Goal: Information Seeking & Learning: Learn about a topic

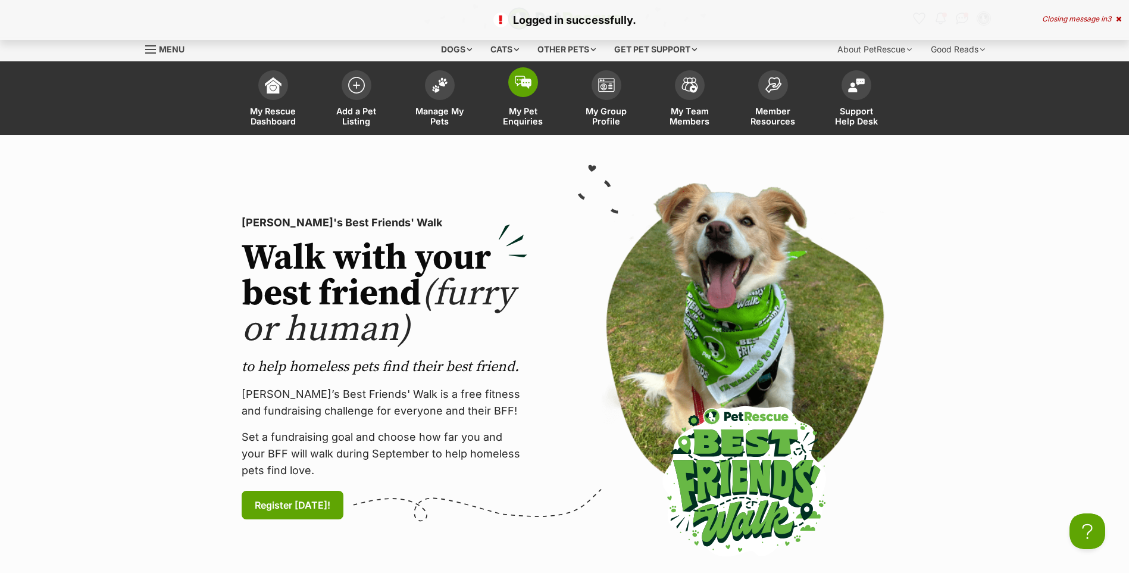
click at [523, 115] on span "My Pet Enquiries" at bounding box center [523, 116] width 54 height 20
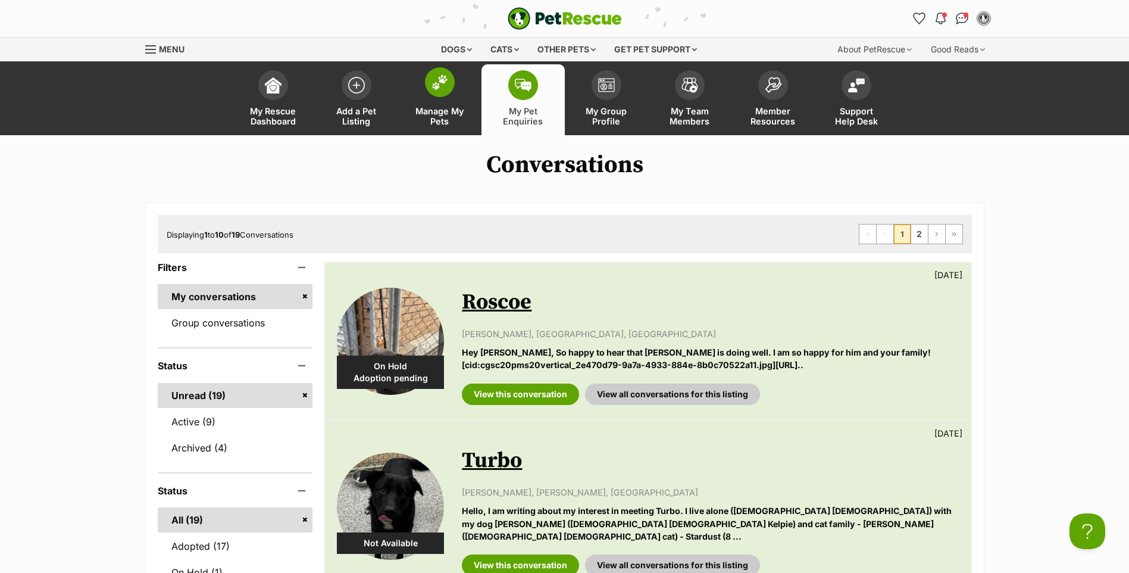
click at [438, 104] on link "Manage My Pets" at bounding box center [439, 99] width 83 height 71
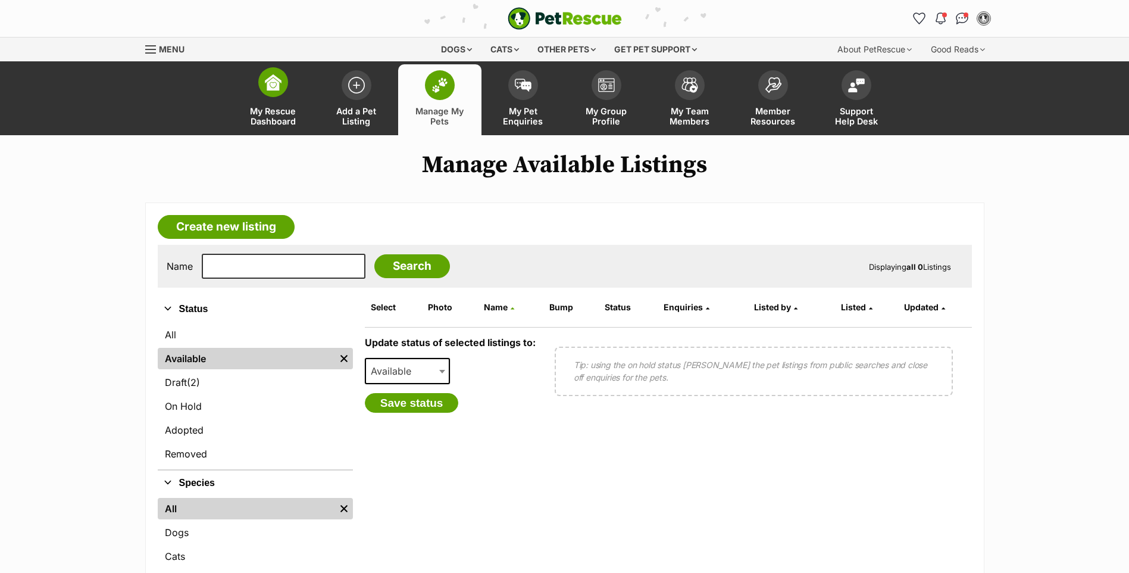
click at [279, 105] on link "My Rescue Dashboard" at bounding box center [273, 99] width 83 height 71
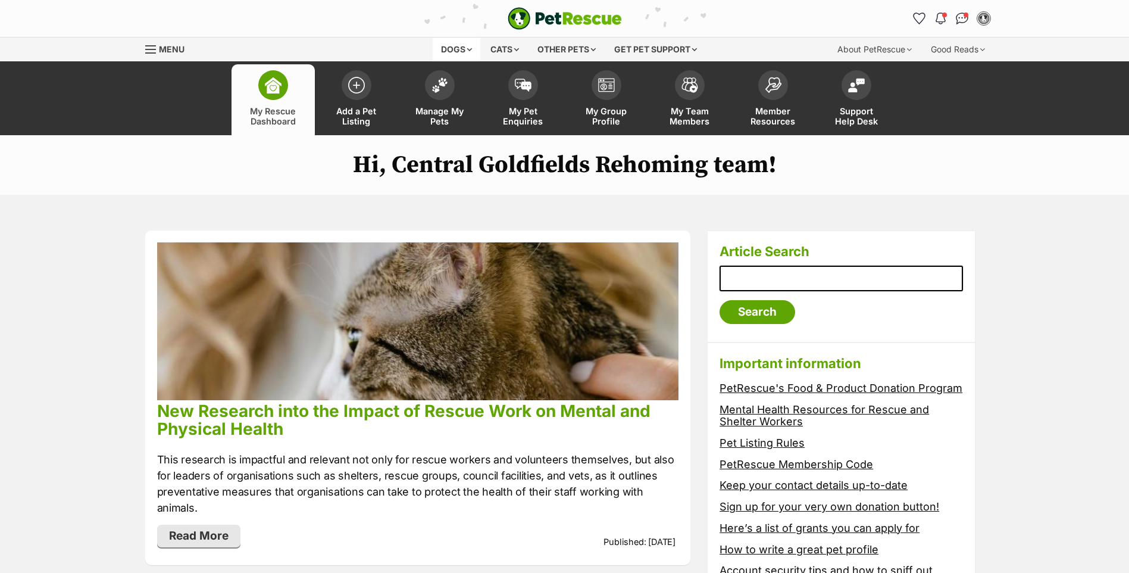
click at [454, 48] on div "Dogs" at bounding box center [457, 49] width 48 height 24
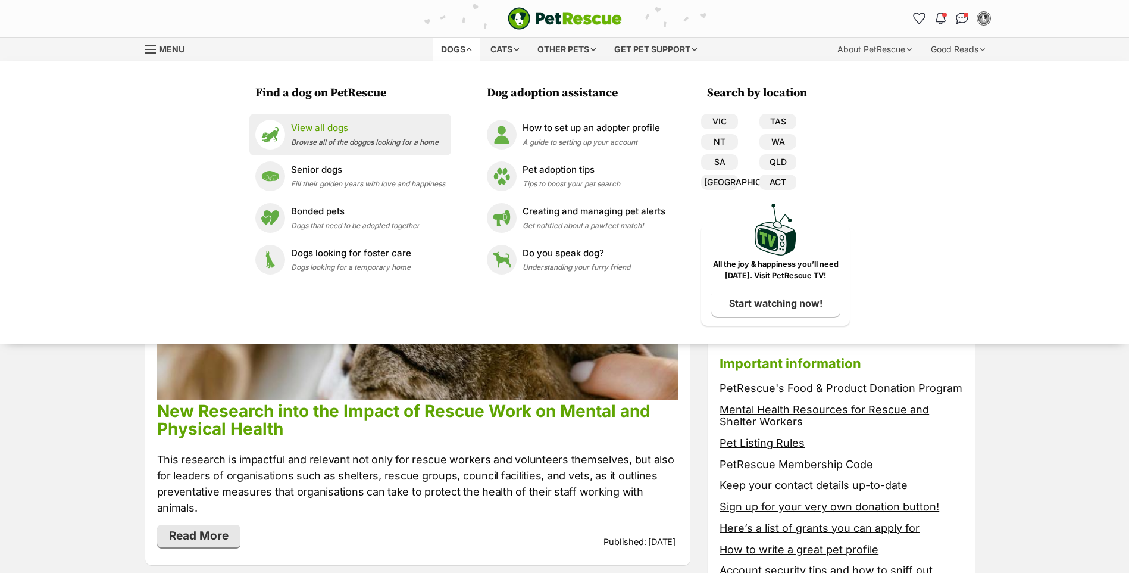
click at [304, 132] on p "View all dogs" at bounding box center [365, 128] width 148 height 14
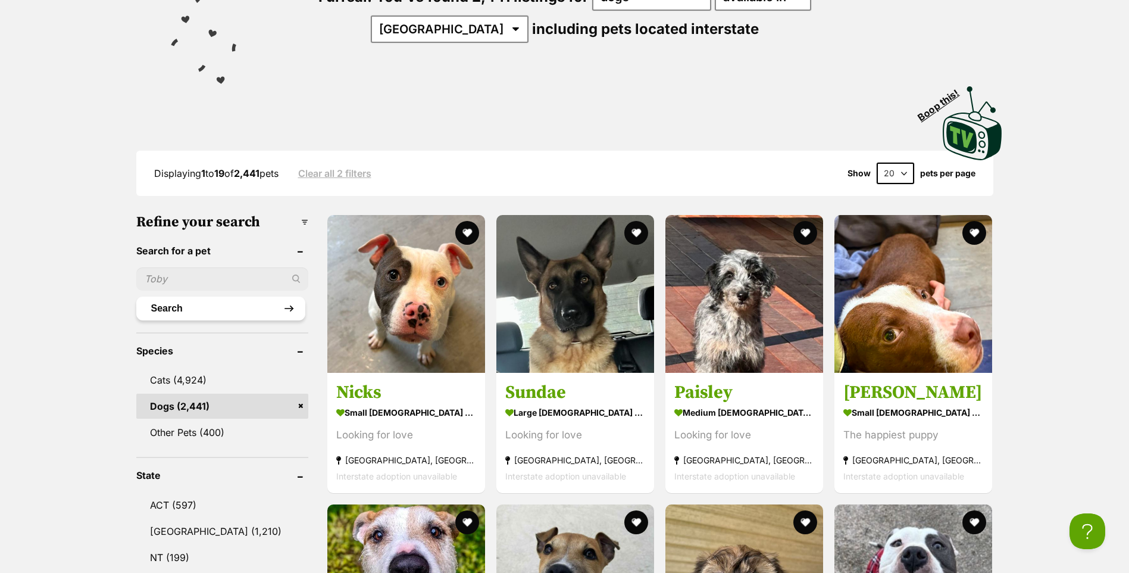
scroll to position [238, 0]
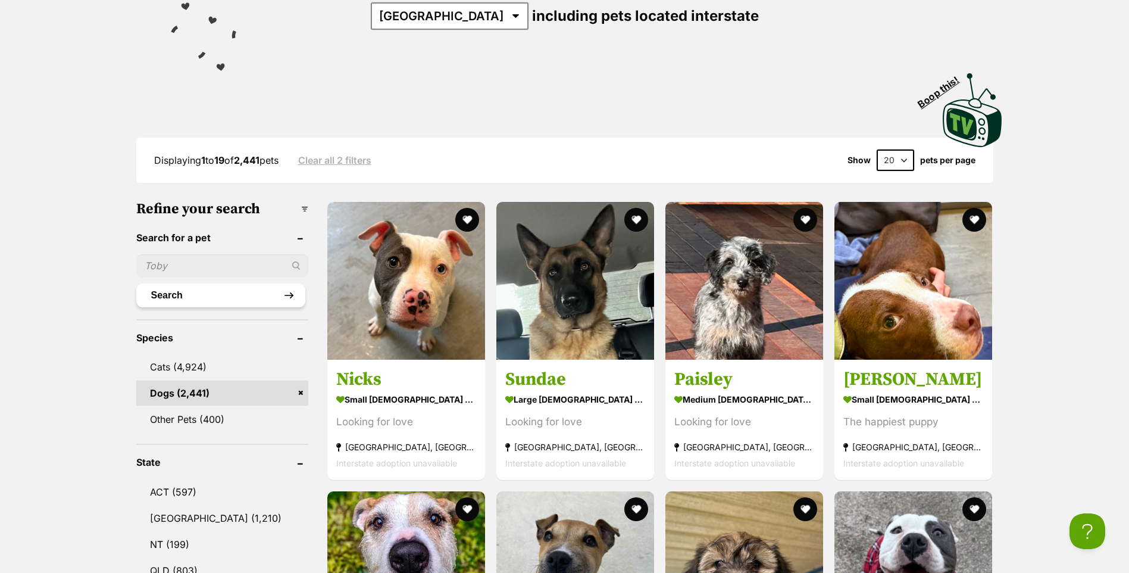
click at [194, 295] on button "Search" at bounding box center [220, 295] width 169 height 24
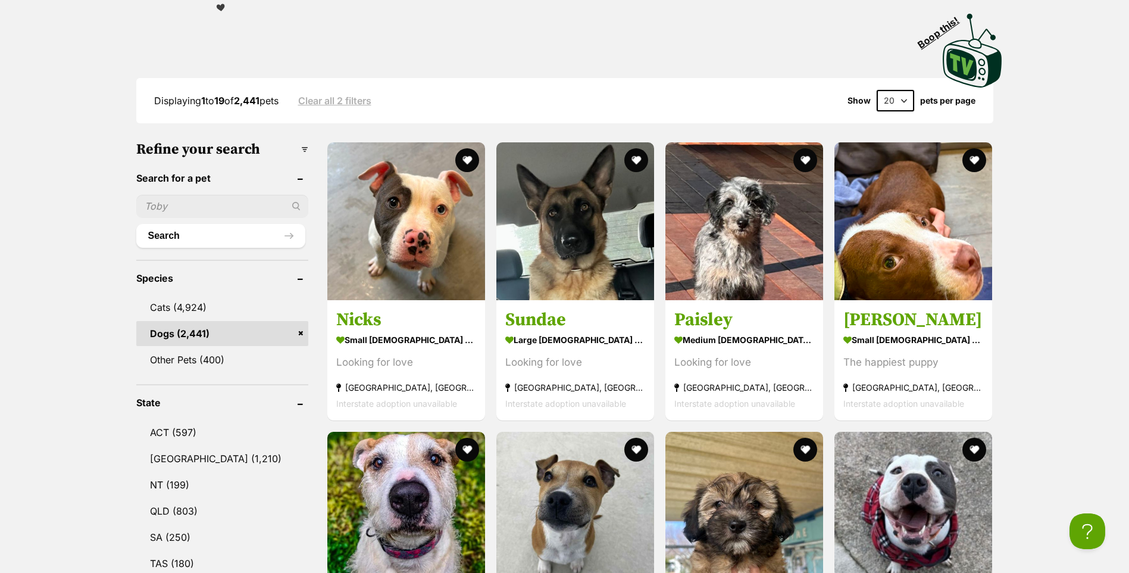
drag, startPoint x: 196, startPoint y: 205, endPoint x: 195, endPoint y: 198, distance: 7.2
click at [199, 200] on input "text" at bounding box center [222, 206] width 172 height 23
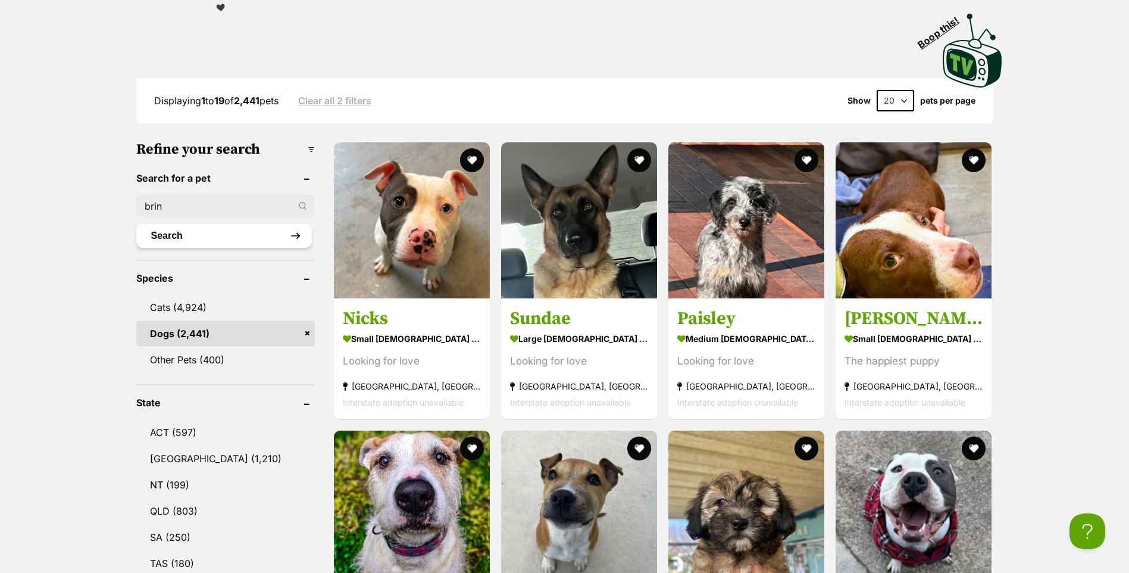
type input "brin"
click at [210, 234] on button "Search" at bounding box center [224, 236] width 176 height 24
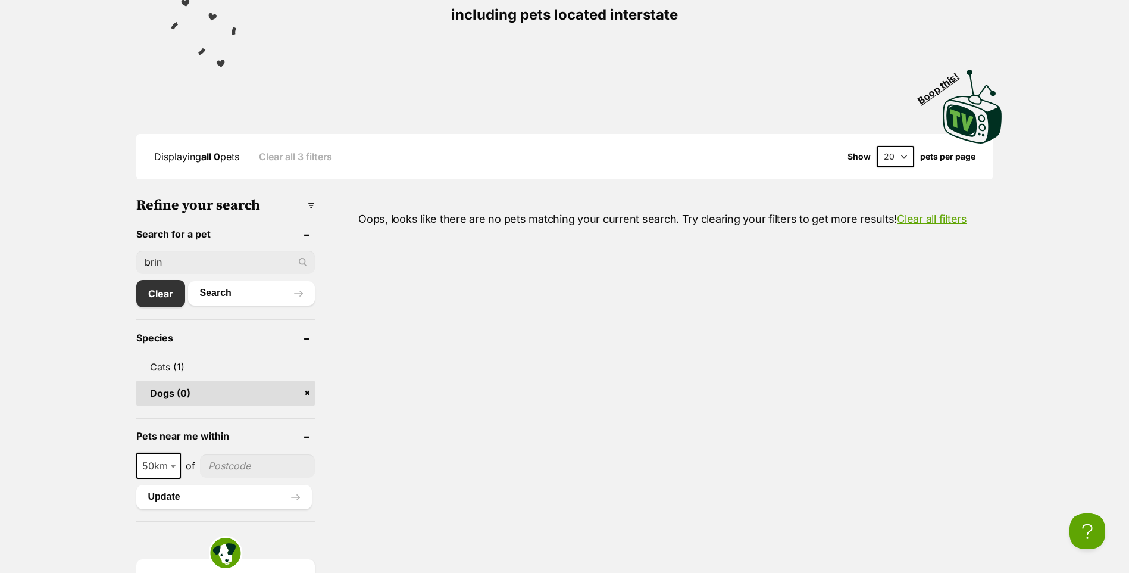
click at [193, 259] on input "brin" at bounding box center [225, 262] width 179 height 23
type input "brinley"
click at [188, 281] on button "Search" at bounding box center [251, 293] width 127 height 24
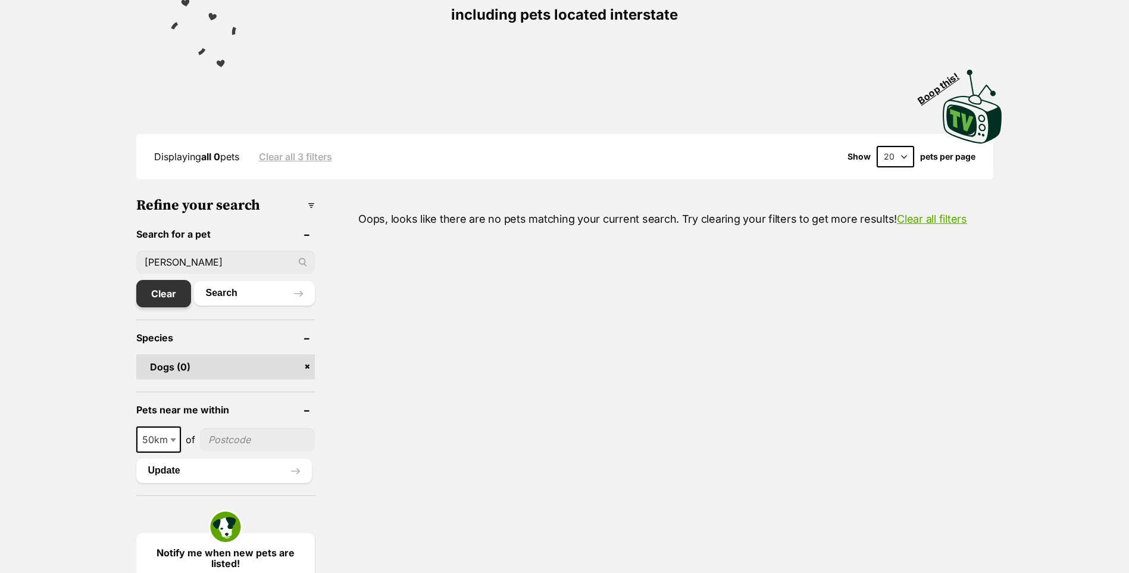
scroll to position [238, 0]
drag, startPoint x: 213, startPoint y: 261, endPoint x: -7, endPoint y: 250, distance: 219.9
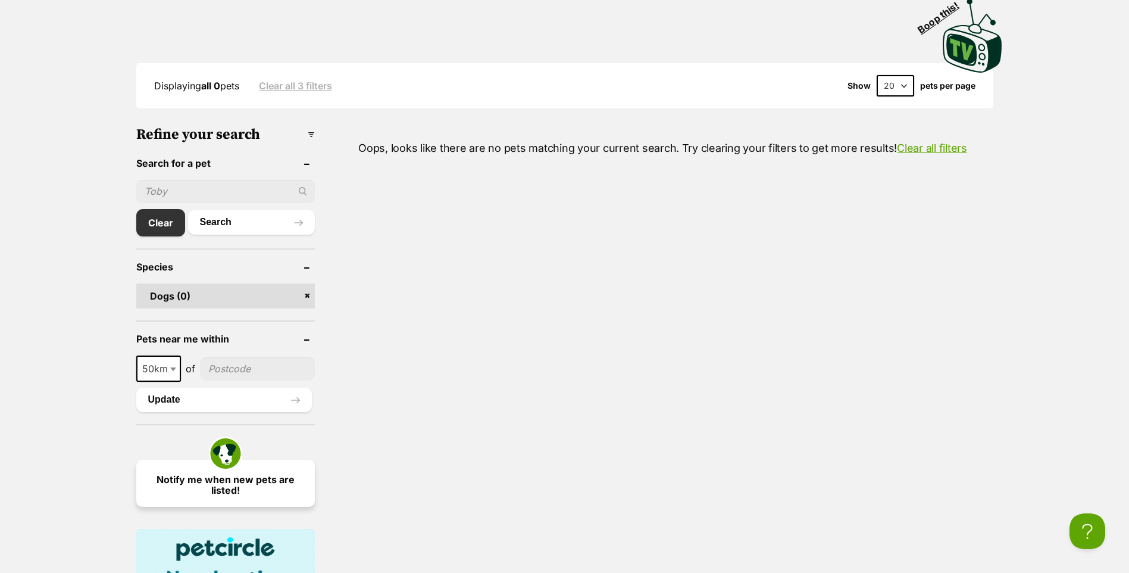
scroll to position [417, 0]
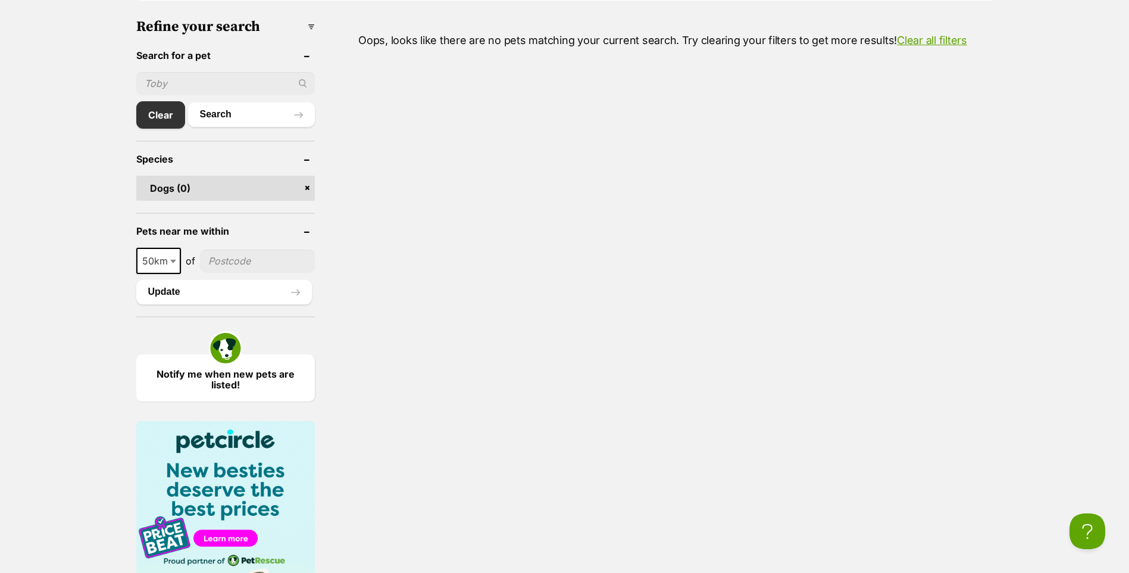
click at [227, 264] on input"] "postcode" at bounding box center [257, 260] width 115 height 23
type input"] "ballarat"
click at [190, 295] on button "Update" at bounding box center [224, 292] width 176 height 24
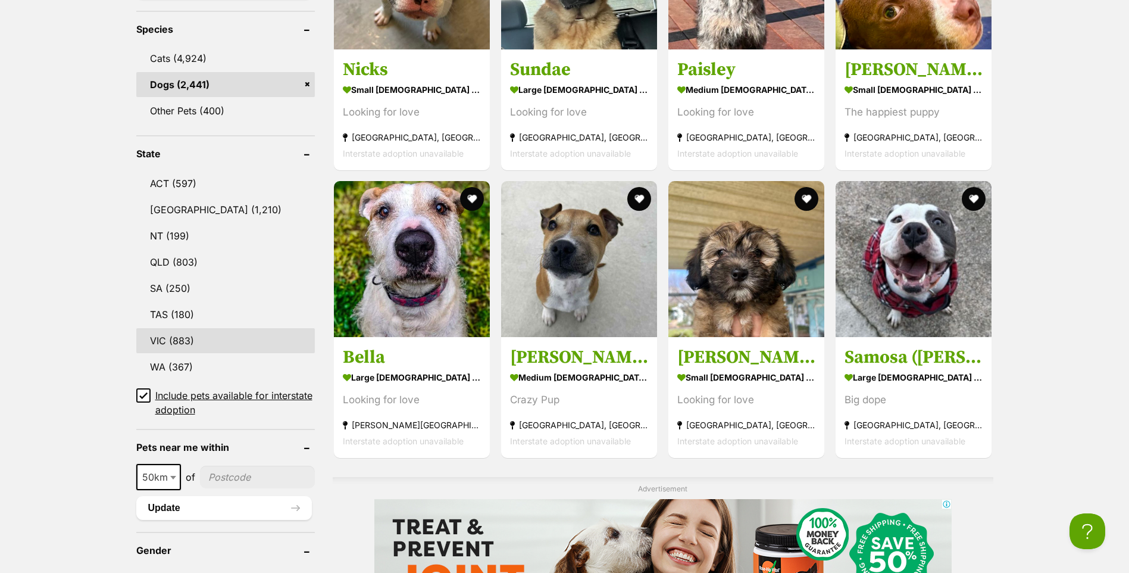
scroll to position [595, 0]
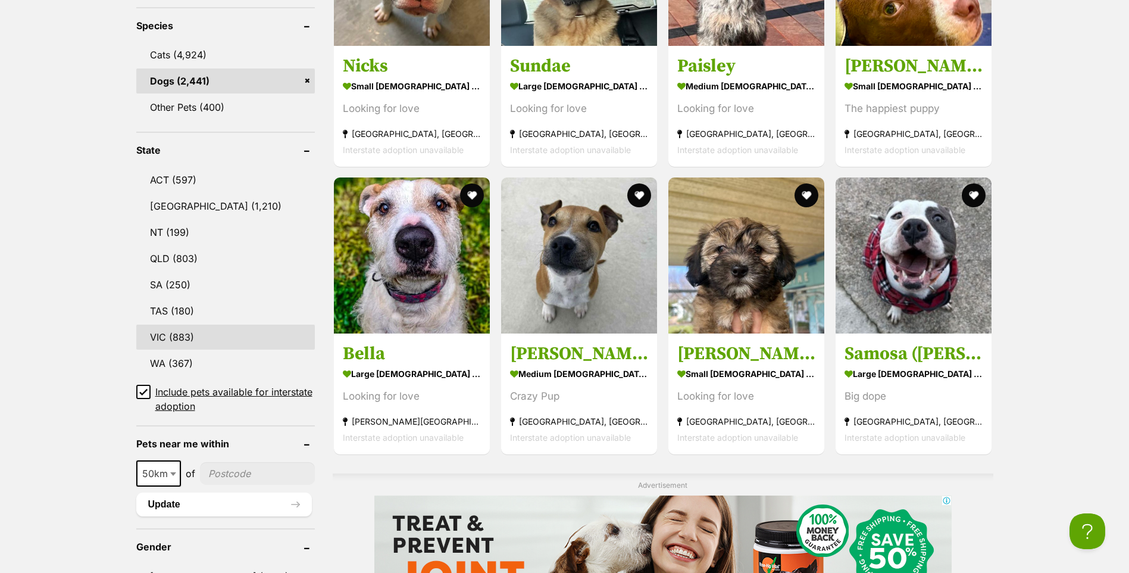
click at [180, 329] on link "VIC (883)" at bounding box center [225, 336] width 179 height 25
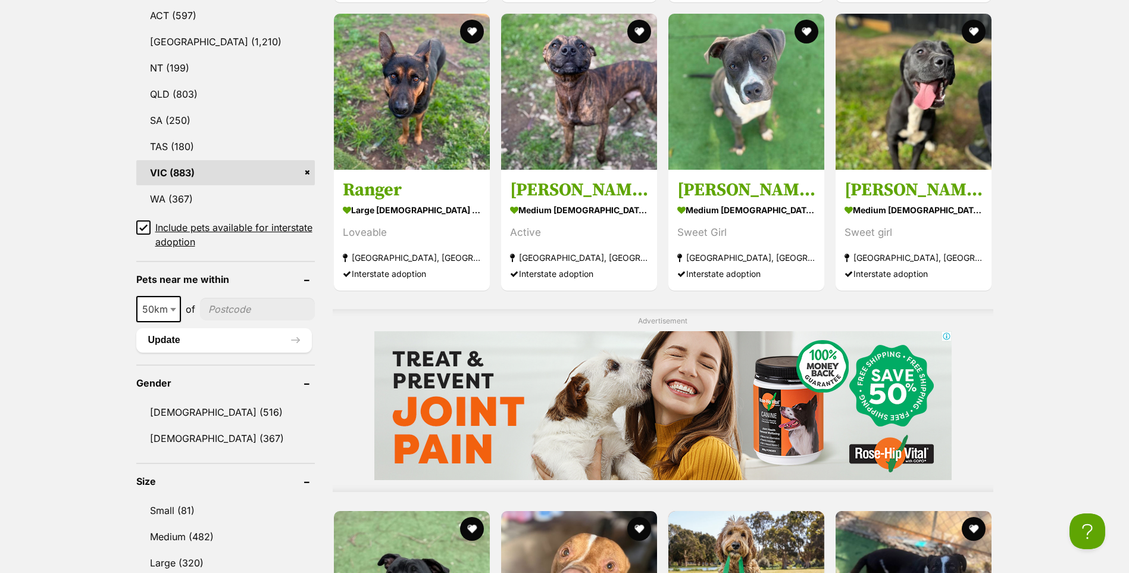
click at [235, 304] on input"] "postcode" at bounding box center [257, 309] width 115 height 23
type input"] "ballarat"
click at [235, 340] on button "Update" at bounding box center [224, 340] width 176 height 24
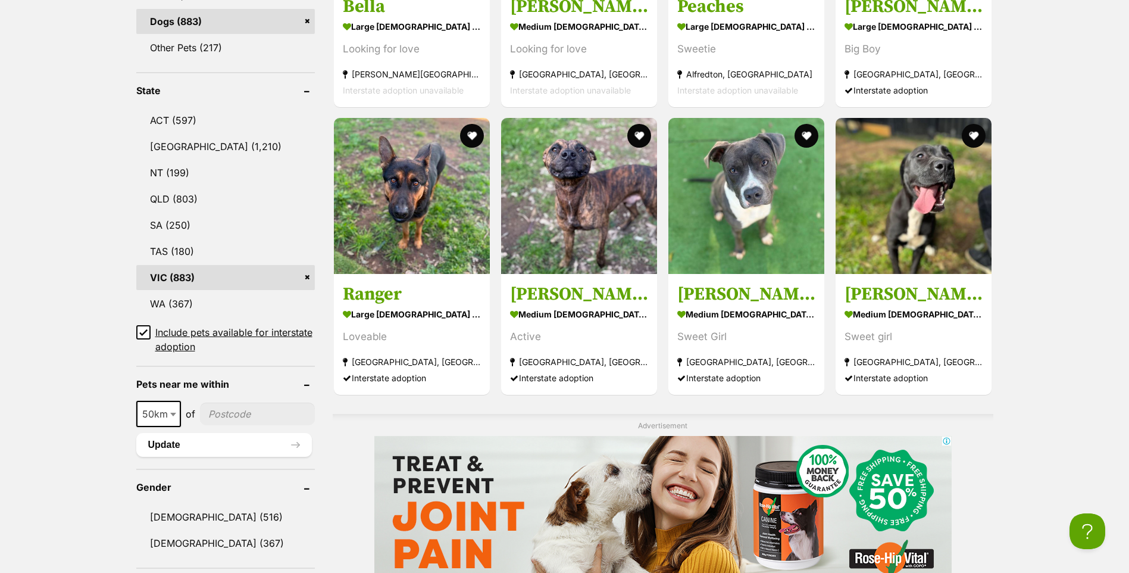
click at [145, 325] on input "Include pets available for interstate adoption" at bounding box center [143, 332] width 14 height 14
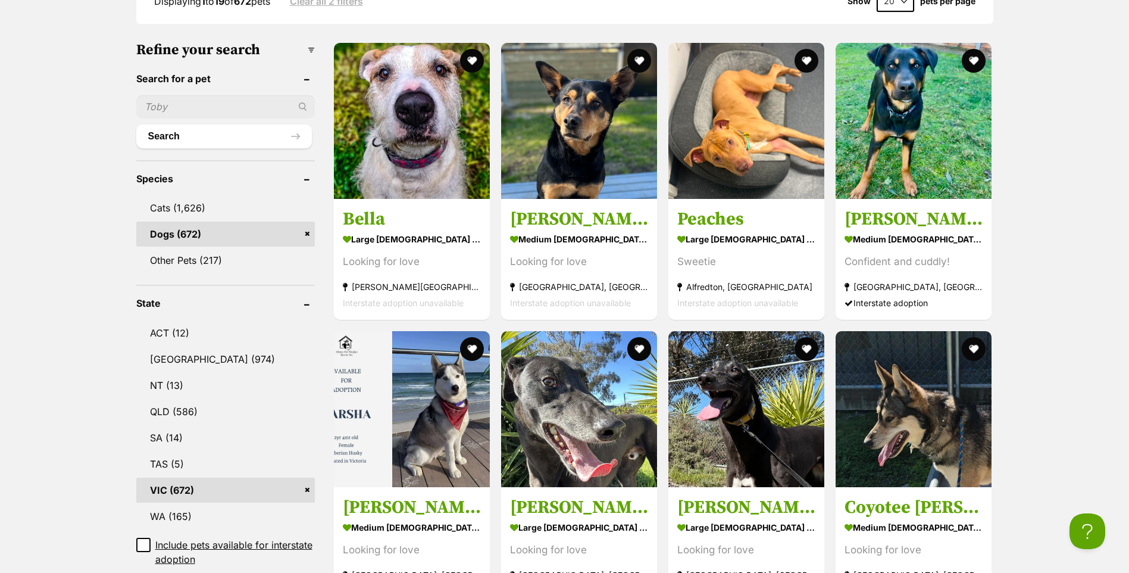
scroll to position [298, 0]
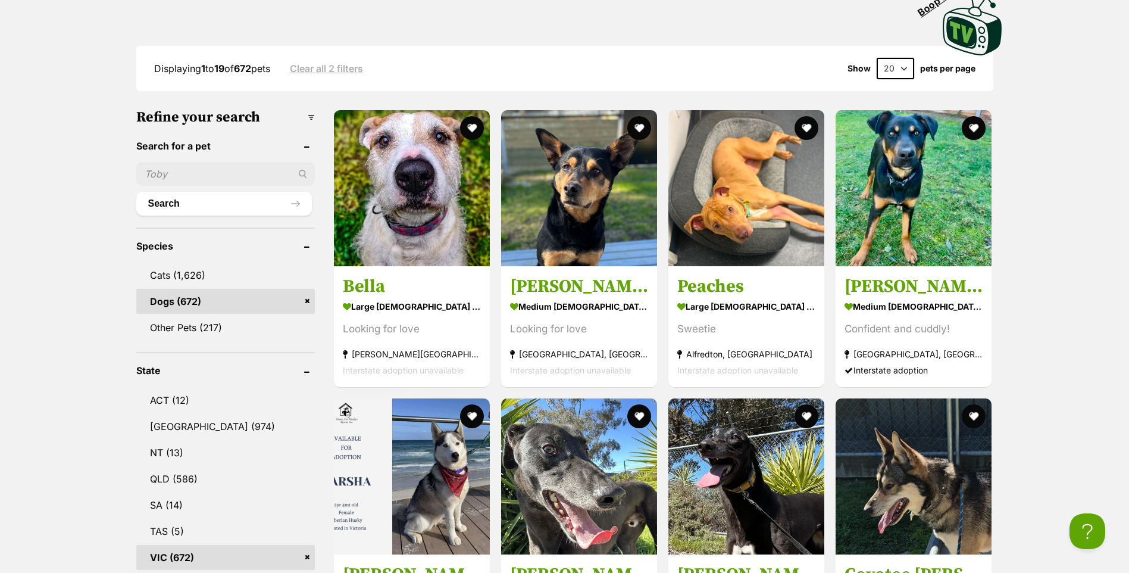
click at [185, 174] on input "text" at bounding box center [225, 173] width 179 height 23
type input "[PERSON_NAME]"
click at [198, 200] on button "Search" at bounding box center [224, 204] width 176 height 24
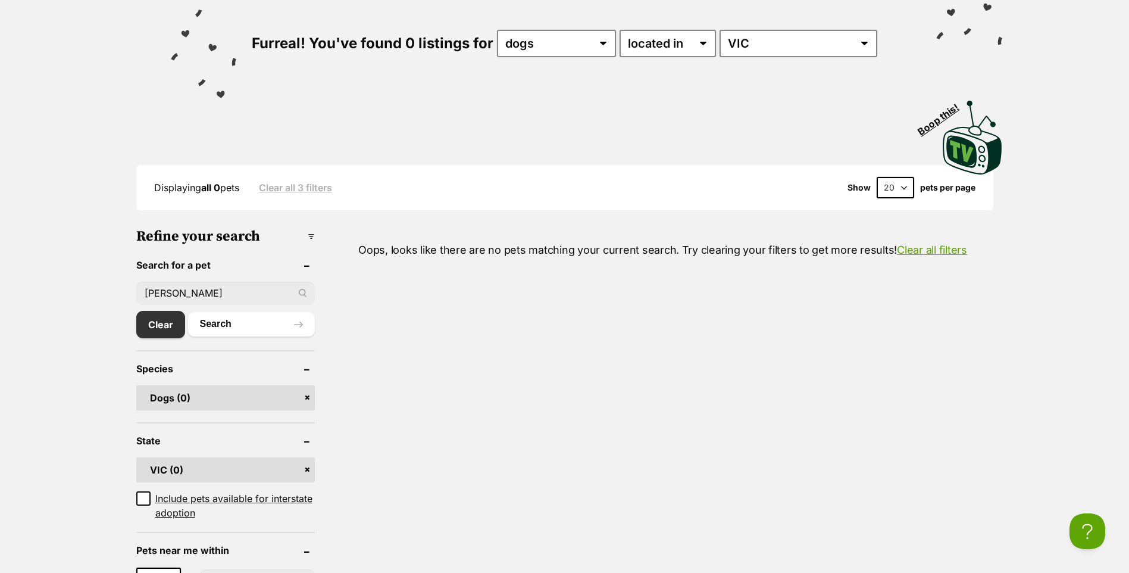
click at [193, 282] on input "[PERSON_NAME]" at bounding box center [225, 293] width 179 height 23
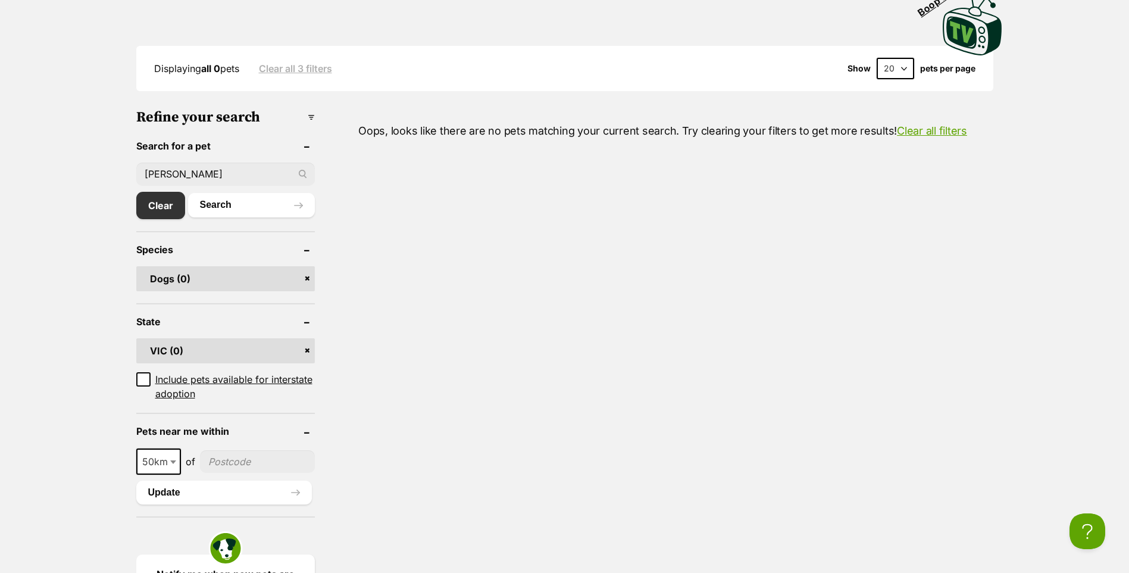
drag, startPoint x: 192, startPoint y: 175, endPoint x: -150, endPoint y: 185, distance: 342.4
click at [202, 205] on button "Search" at bounding box center [251, 205] width 127 height 24
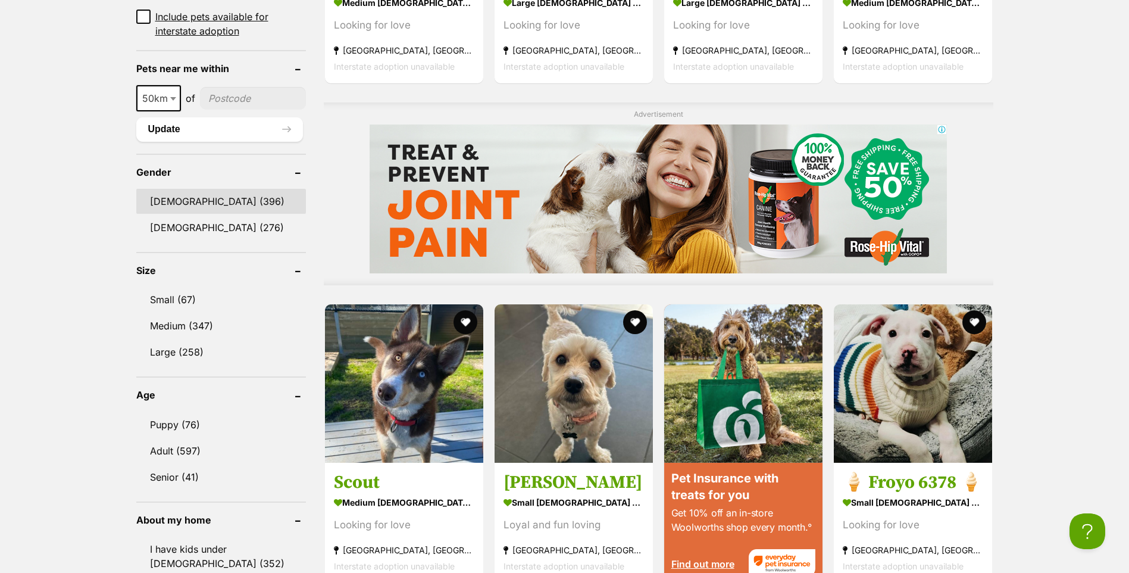
click at [173, 204] on link "[DEMOGRAPHIC_DATA] (396)" at bounding box center [221, 201] width 170 height 25
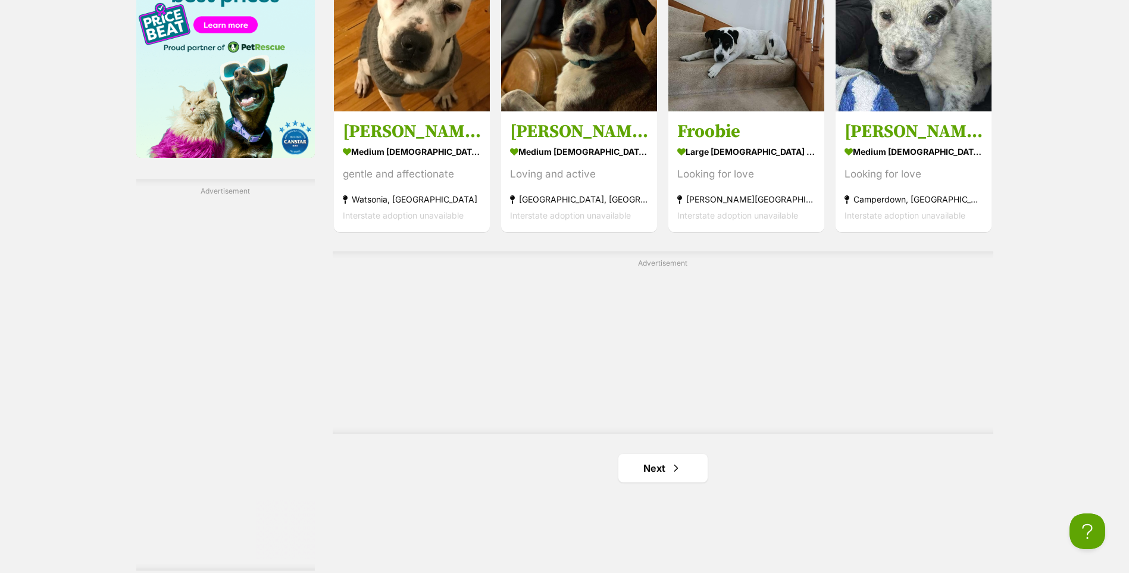
scroll to position [2143, 0]
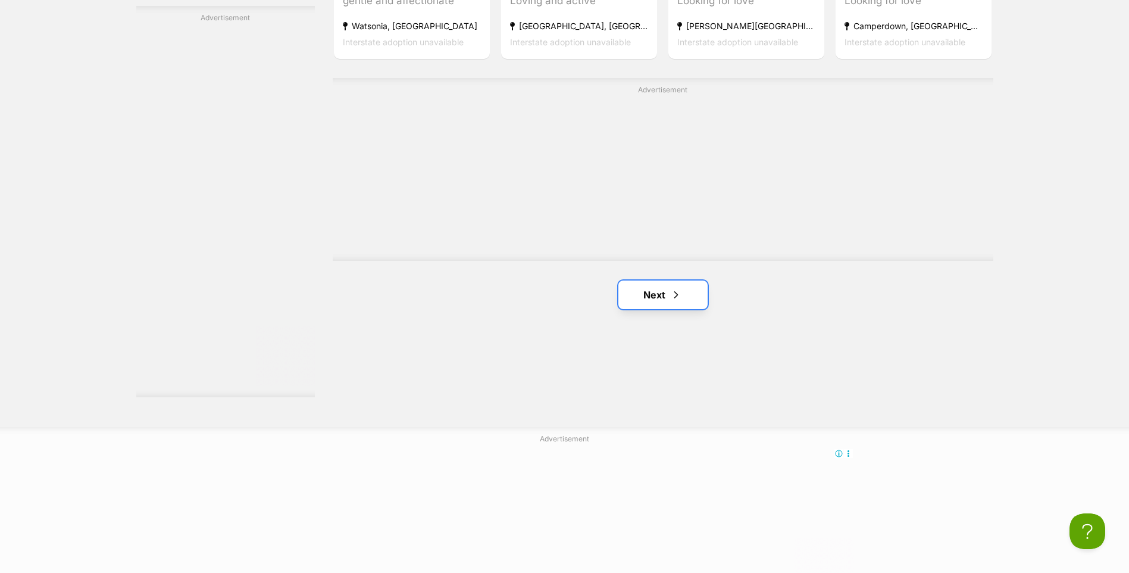
click at [684, 280] on link "Next" at bounding box center [662, 294] width 89 height 29
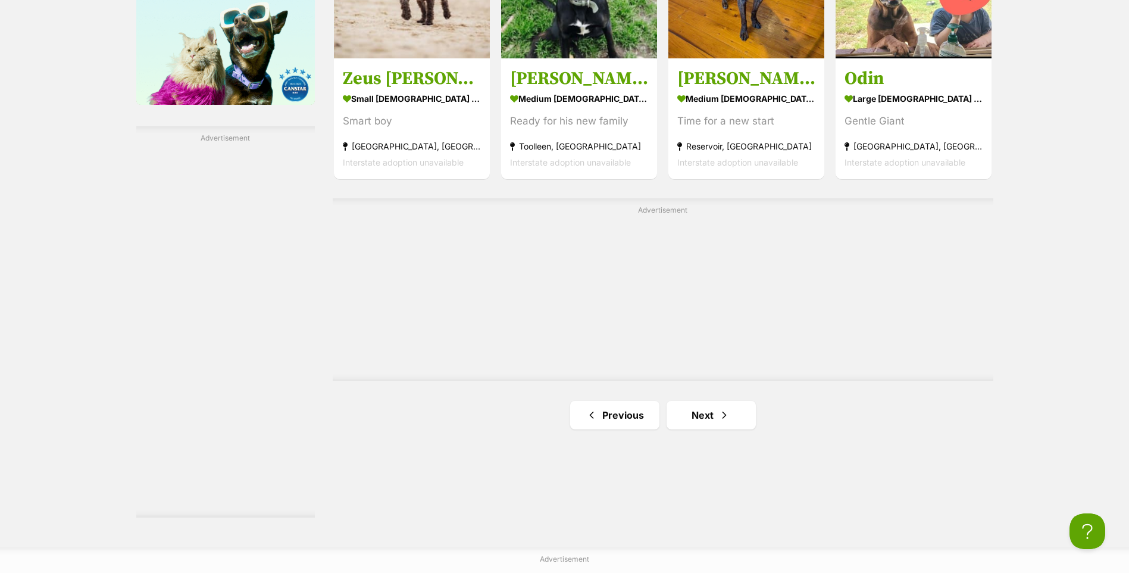
scroll to position [2024, 0]
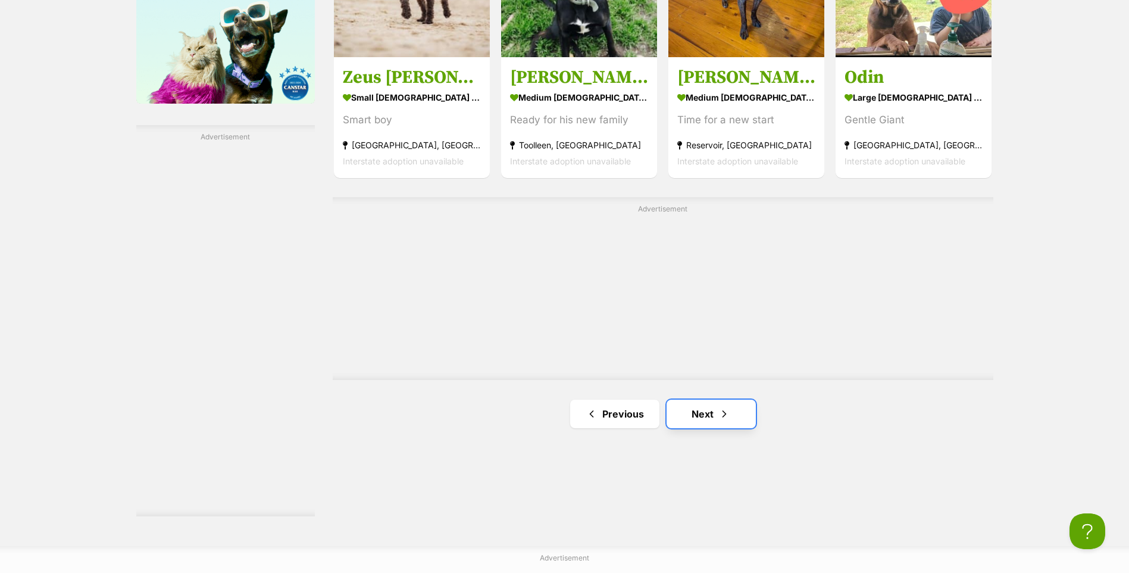
click at [695, 399] on link "Next" at bounding box center [711, 413] width 89 height 29
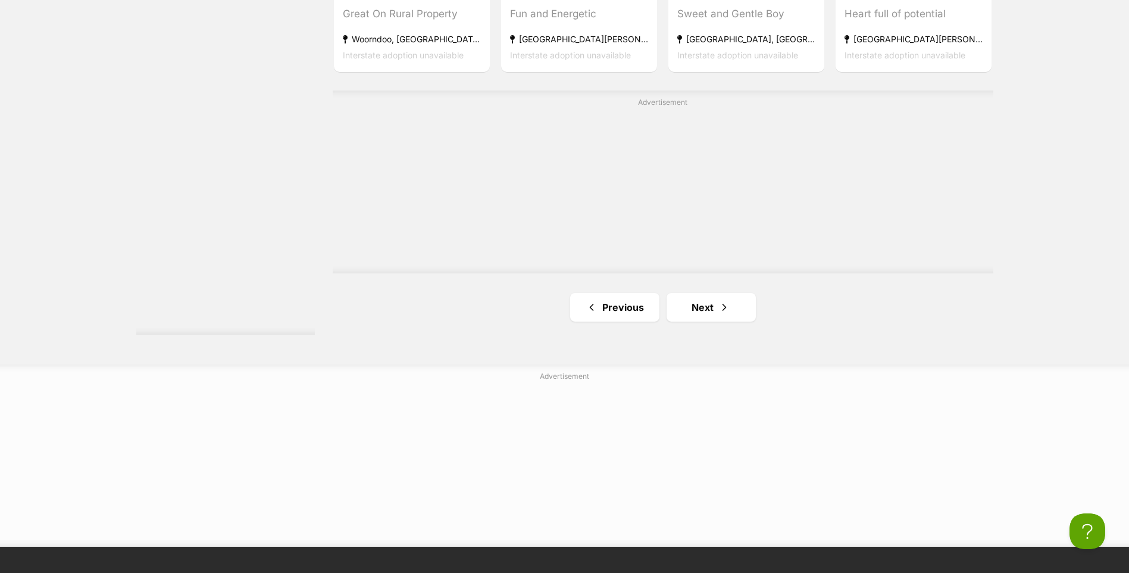
scroll to position [2262, 0]
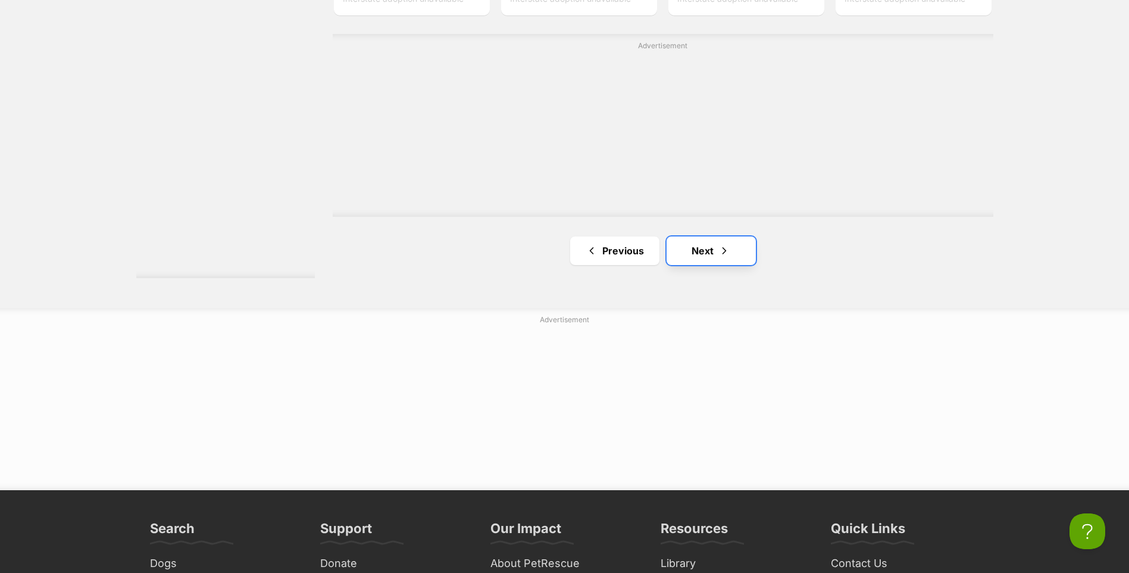
click at [711, 236] on link "Next" at bounding box center [711, 250] width 89 height 29
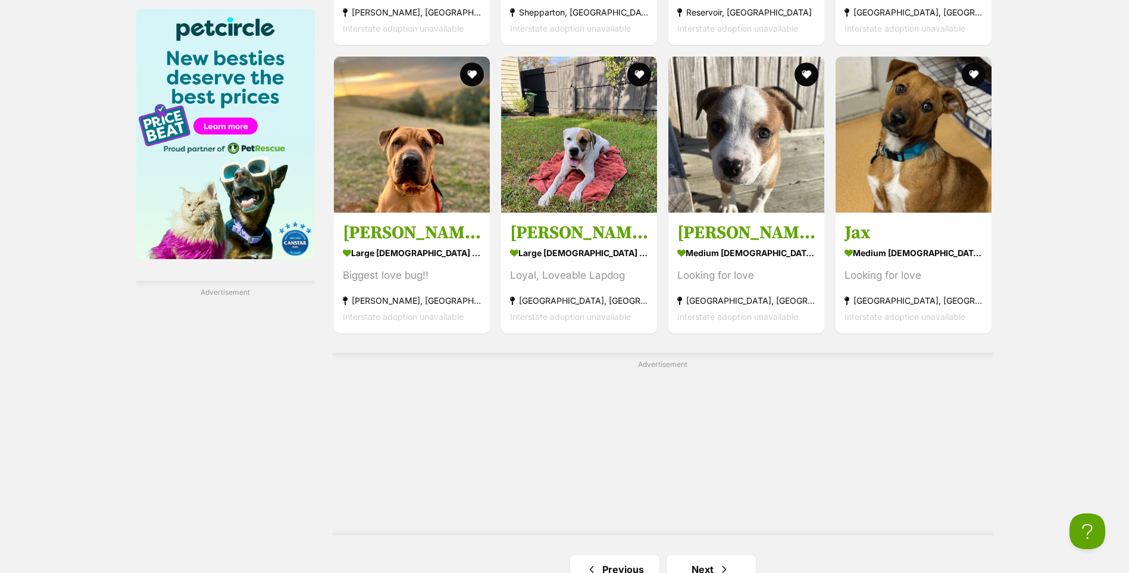
scroll to position [2208, 0]
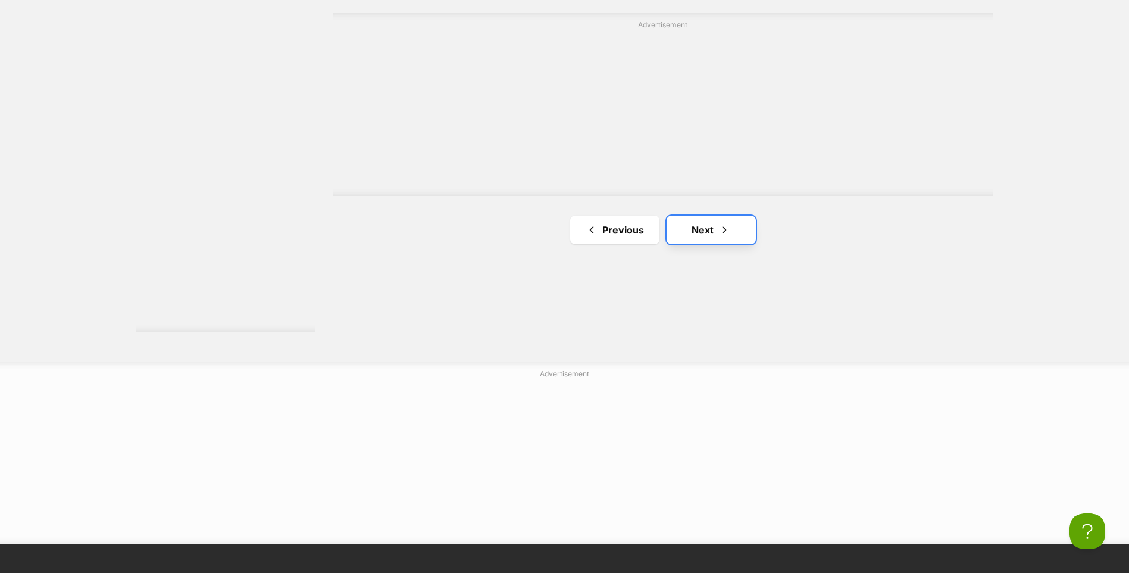
click at [704, 215] on link "Next" at bounding box center [711, 229] width 89 height 29
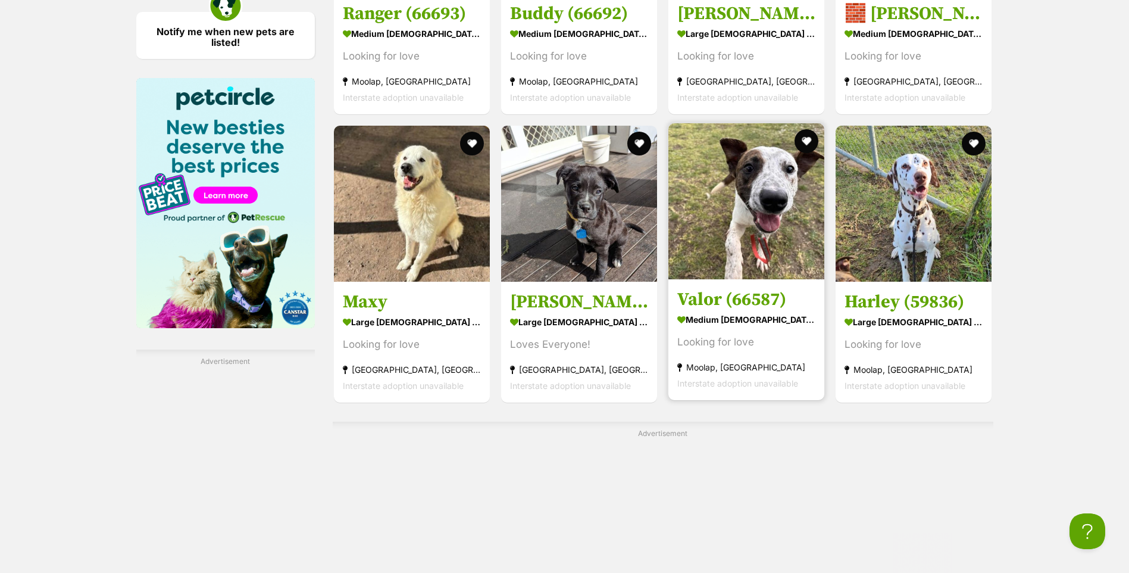
scroll to position [2024, 0]
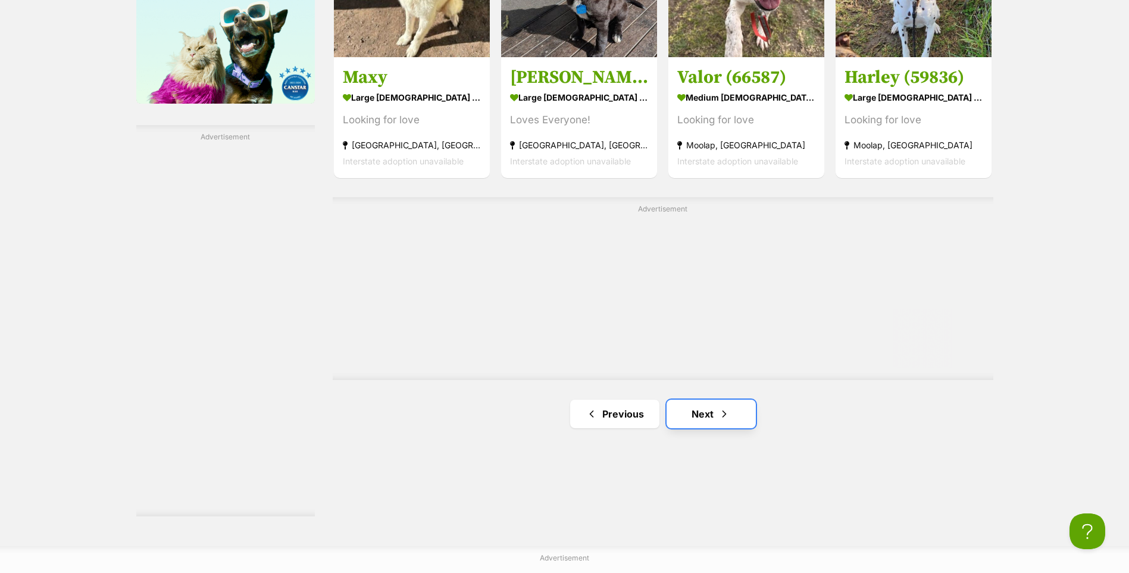
click at [699, 399] on link "Next" at bounding box center [711, 413] width 89 height 29
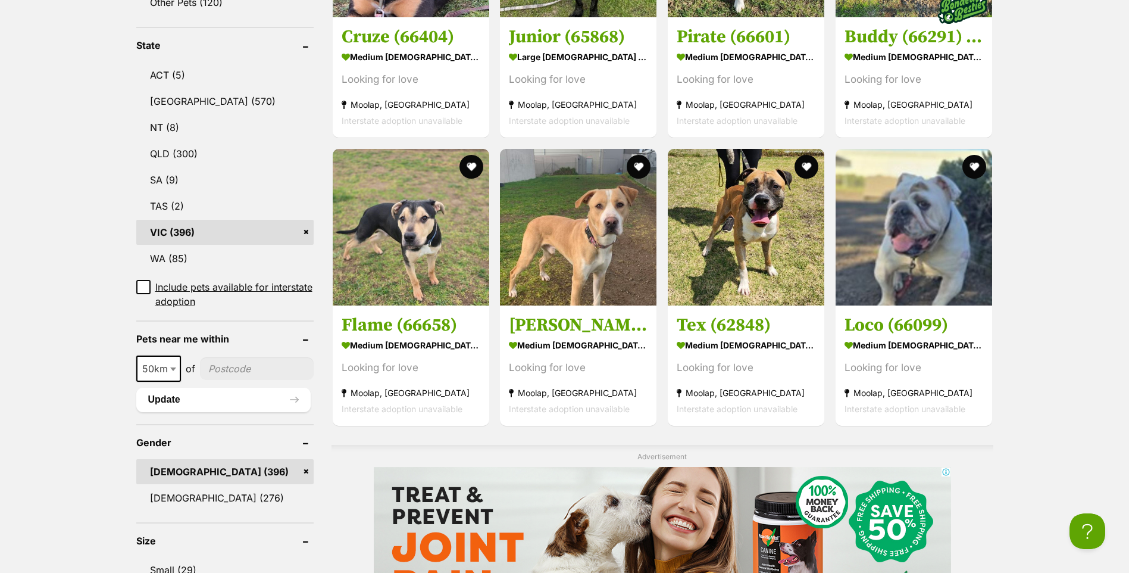
drag, startPoint x: 237, startPoint y: 336, endPoint x: 236, endPoint y: 343, distance: 6.8
click at [237, 357] on input"] "postcode" at bounding box center [257, 368] width 114 height 23
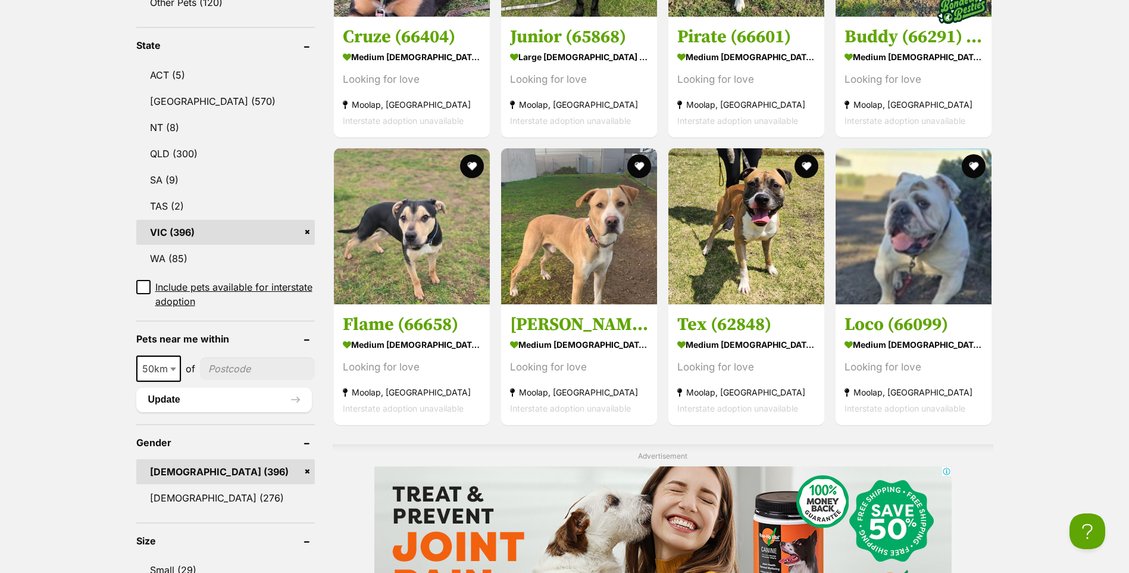
click at [230, 357] on input"] "postcode" at bounding box center [257, 368] width 115 height 23
type input"] "3465"
click at [172, 355] on span at bounding box center [174, 368] width 12 height 26
select select "100"
click at [227, 387] on button "Update" at bounding box center [224, 399] width 176 height 24
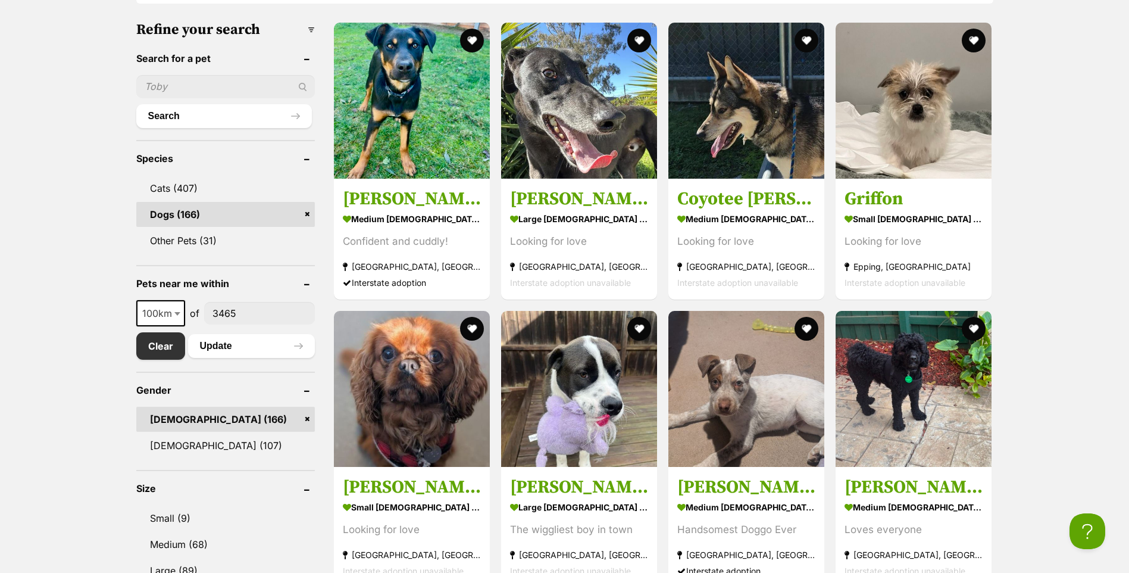
click at [251, 302] on input"] "3465" at bounding box center [259, 313] width 111 height 23
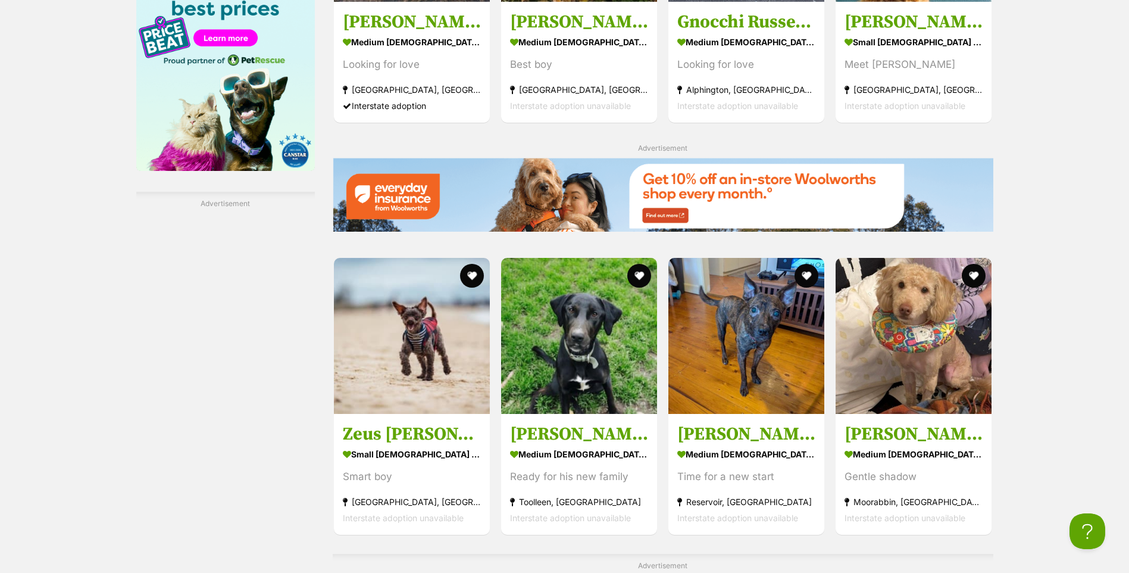
scroll to position [1250, 0]
